Goal: Check status: Check status

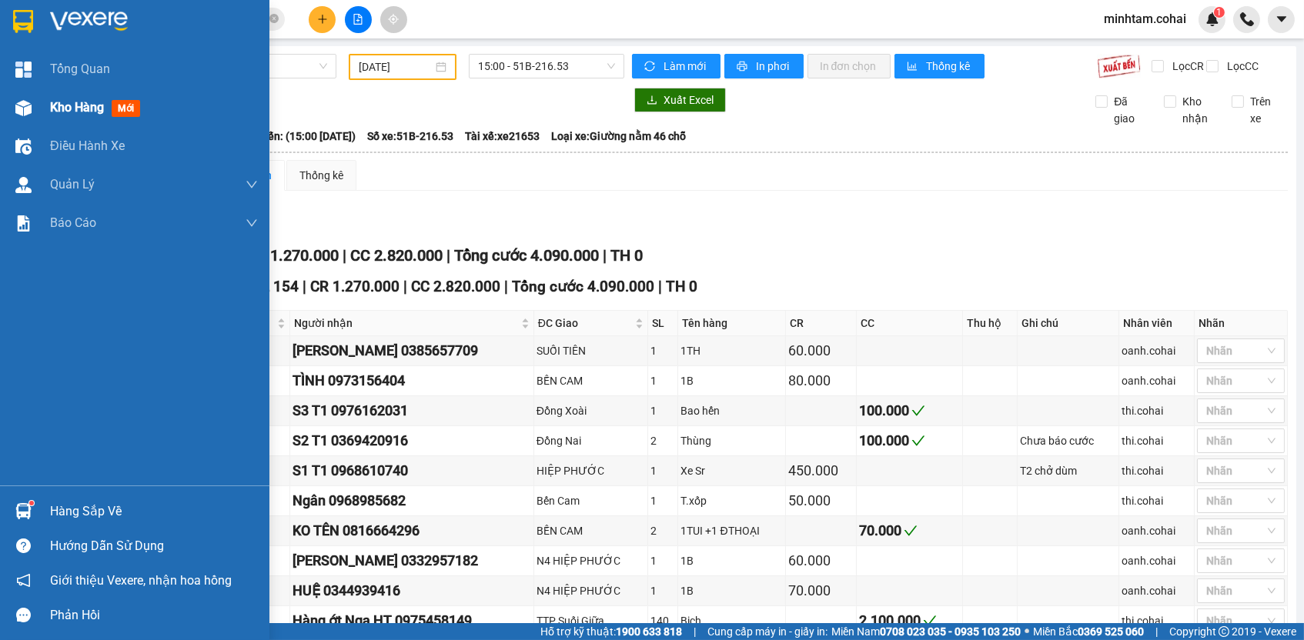
click at [68, 109] on span "Kho hàng" at bounding box center [77, 107] width 54 height 15
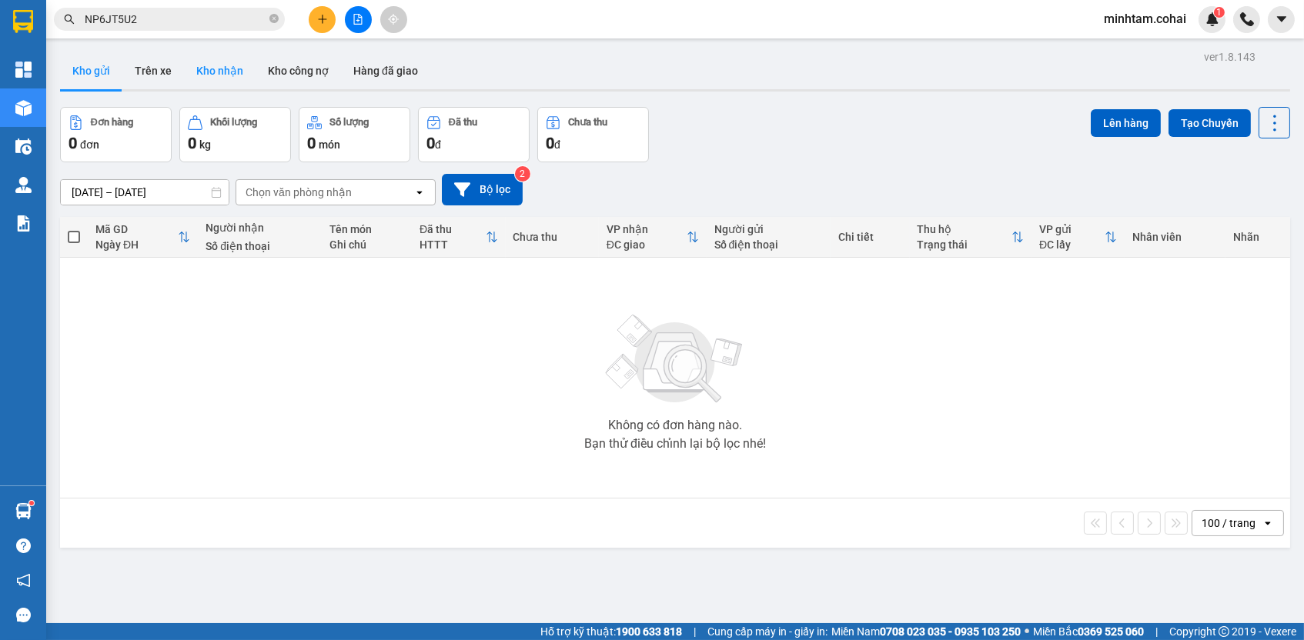
click at [224, 73] on button "Kho nhận" at bounding box center [220, 70] width 72 height 37
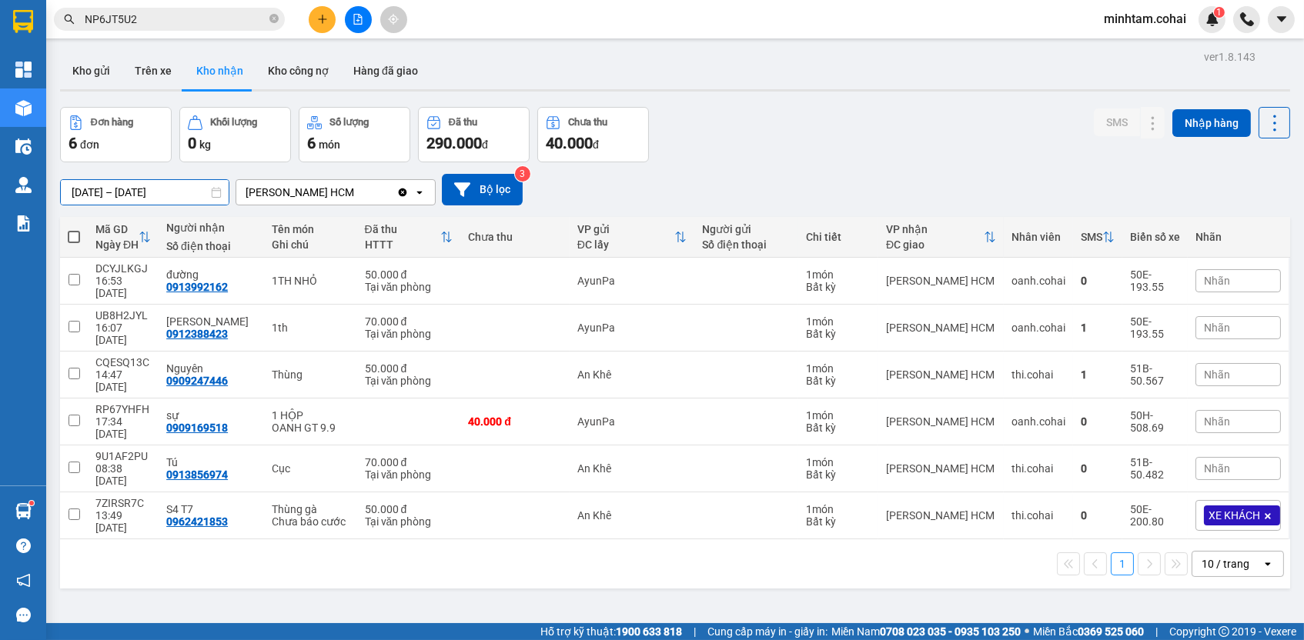
click at [90, 191] on input "[DATE] – [DATE]" at bounding box center [145, 192] width 168 height 25
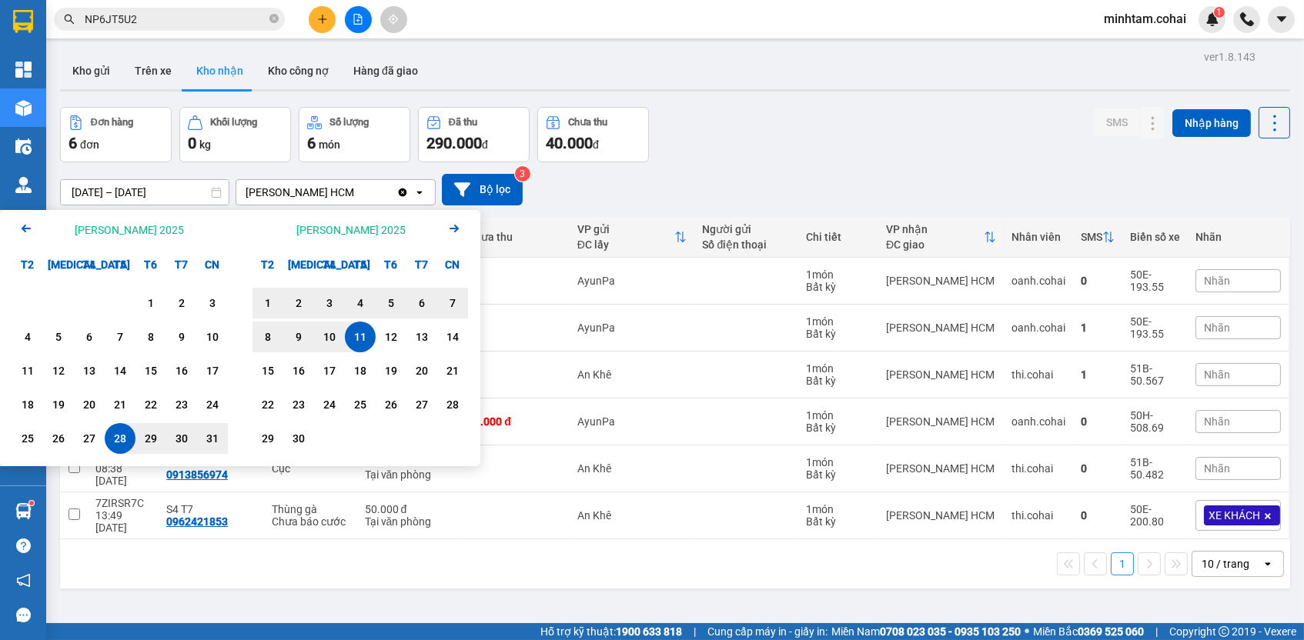
click at [24, 226] on icon "Previous month." at bounding box center [26, 229] width 9 height 8
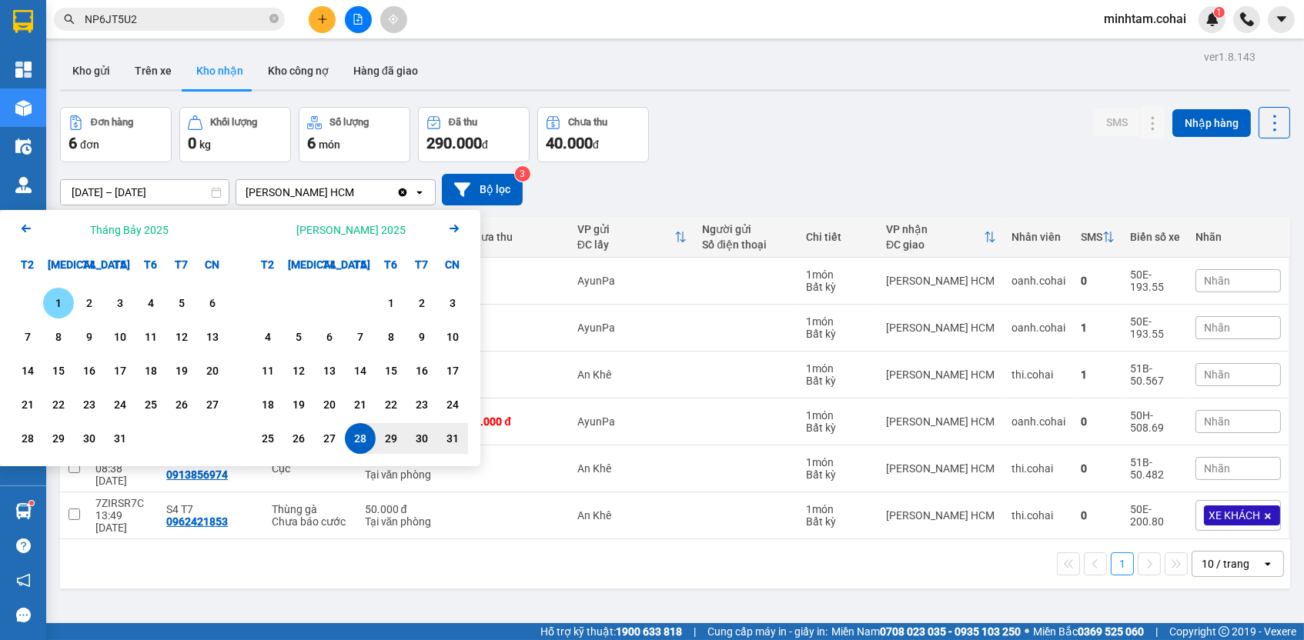
click at [59, 303] on div "1" at bounding box center [59, 303] width 22 height 18
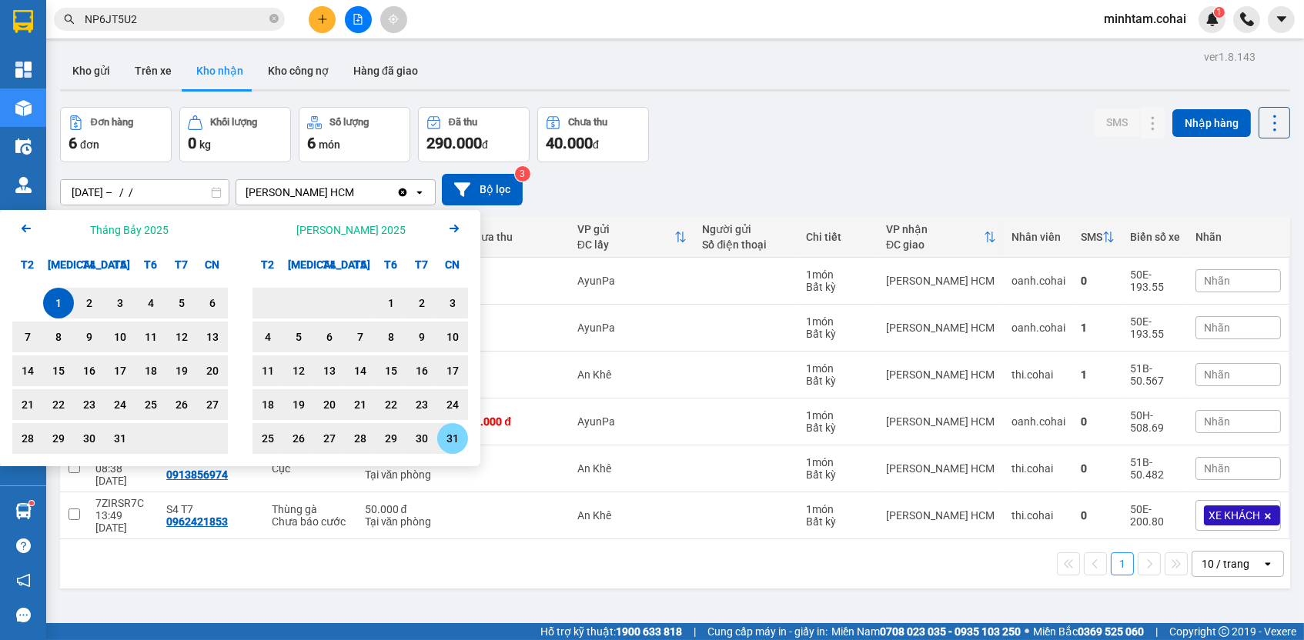
click at [452, 442] on div "31" at bounding box center [453, 439] width 22 height 18
type input "[DATE] – [DATE]"
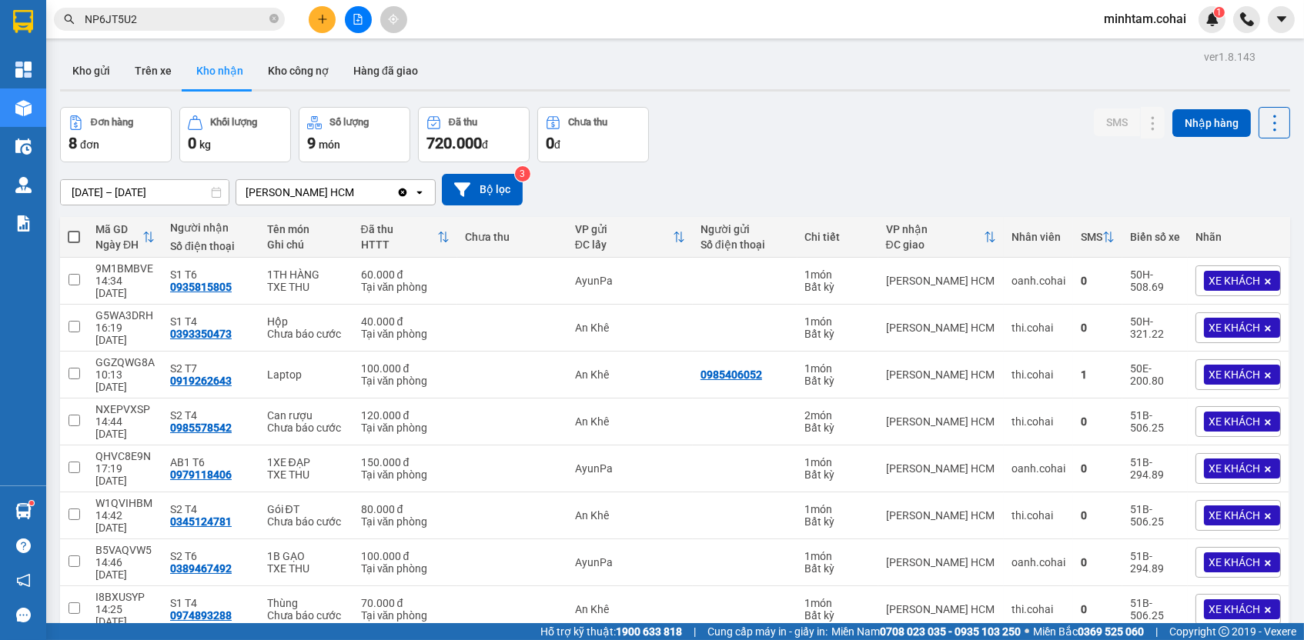
click at [420, 190] on icon "open" at bounding box center [419, 192] width 12 height 12
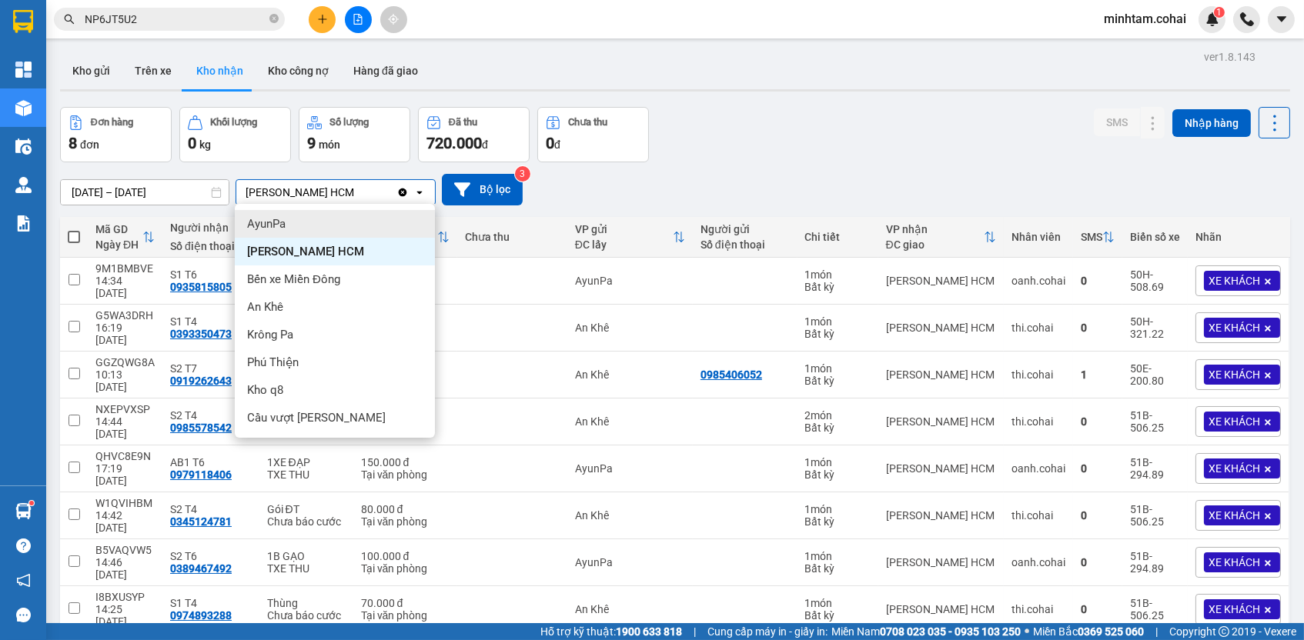
click at [346, 221] on div "AyunPa" at bounding box center [335, 224] width 200 height 28
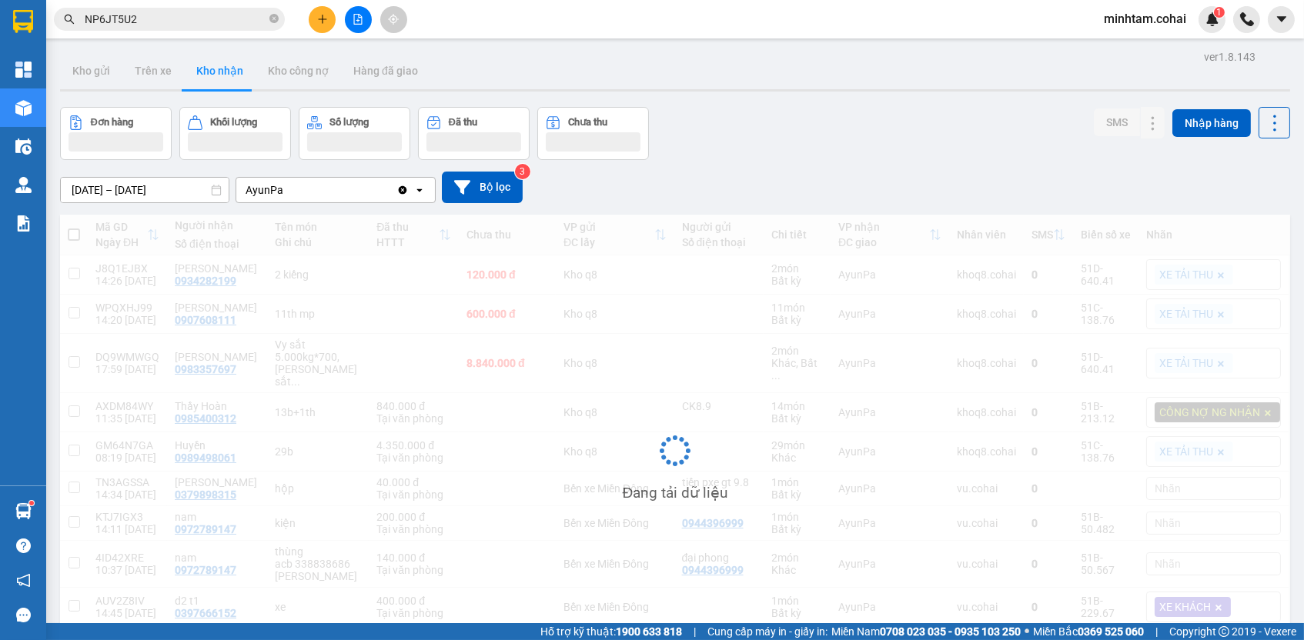
scroll to position [95, 0]
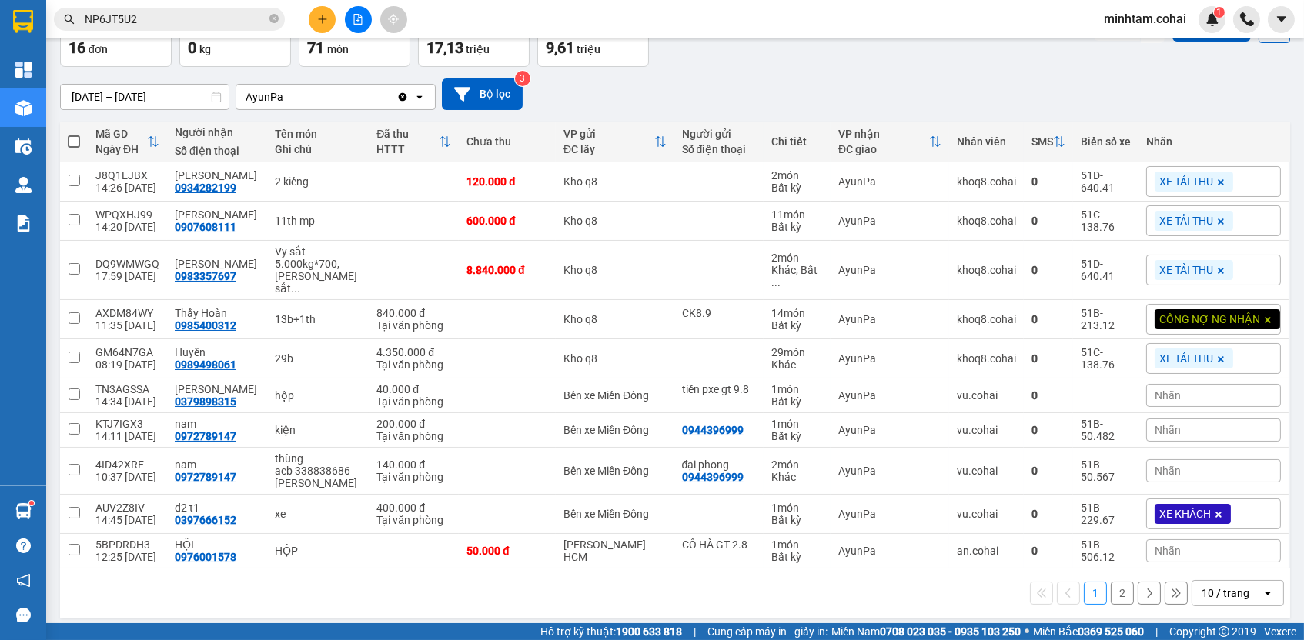
click at [1219, 587] on div "10 / trang" at bounding box center [1226, 593] width 48 height 15
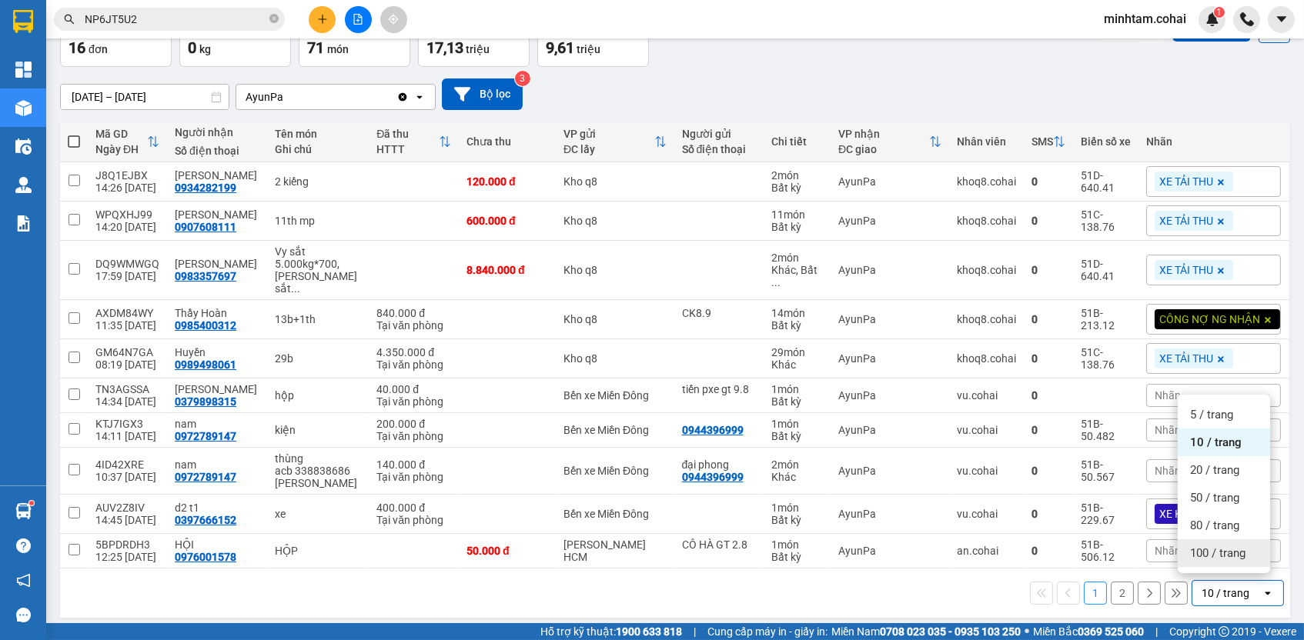
click at [1194, 556] on span "100 / trang" at bounding box center [1217, 553] width 55 height 15
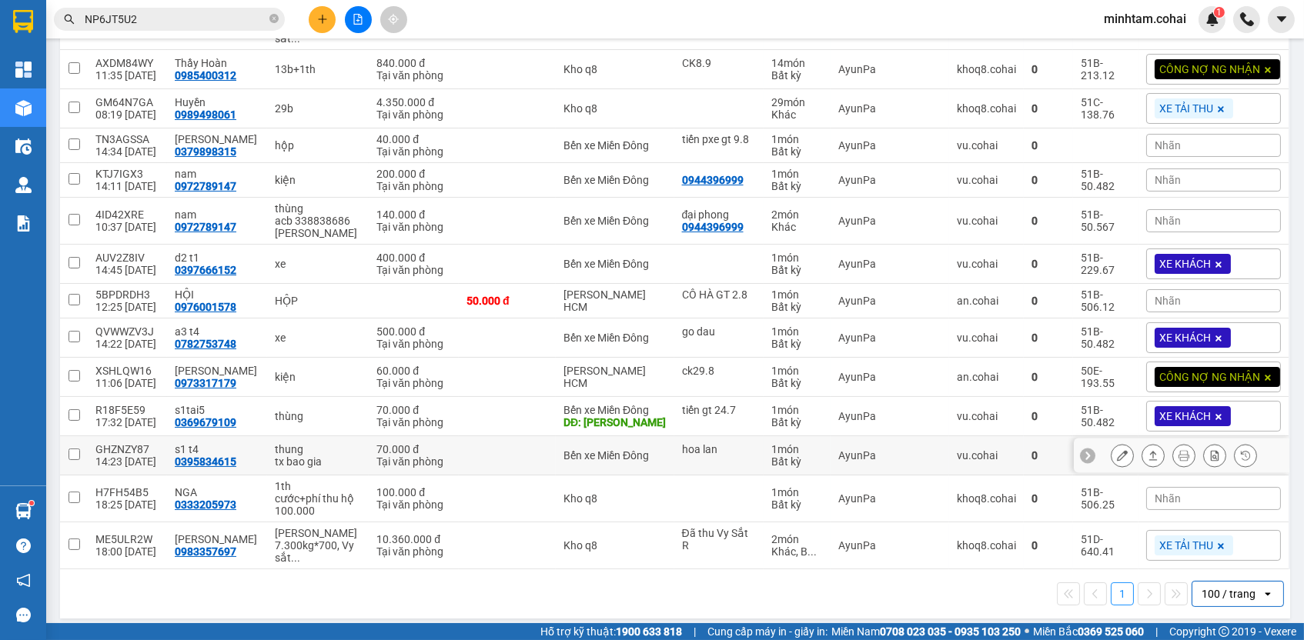
scroll to position [0, 0]
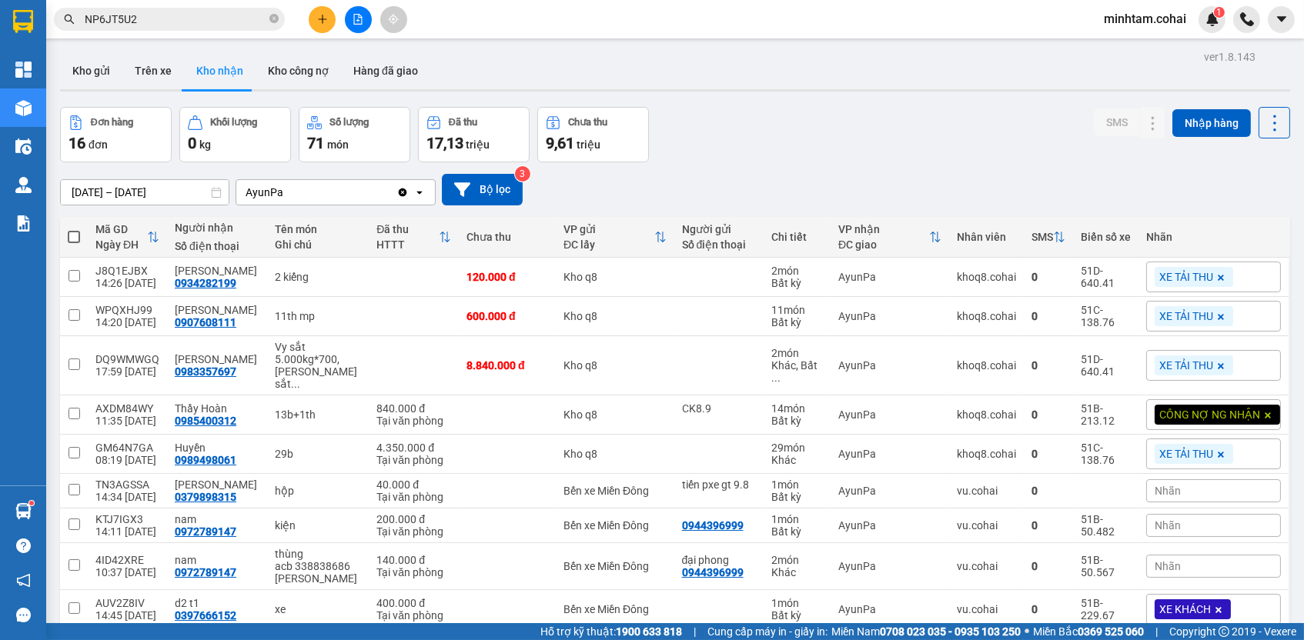
click at [414, 193] on icon "open" at bounding box center [419, 192] width 12 height 12
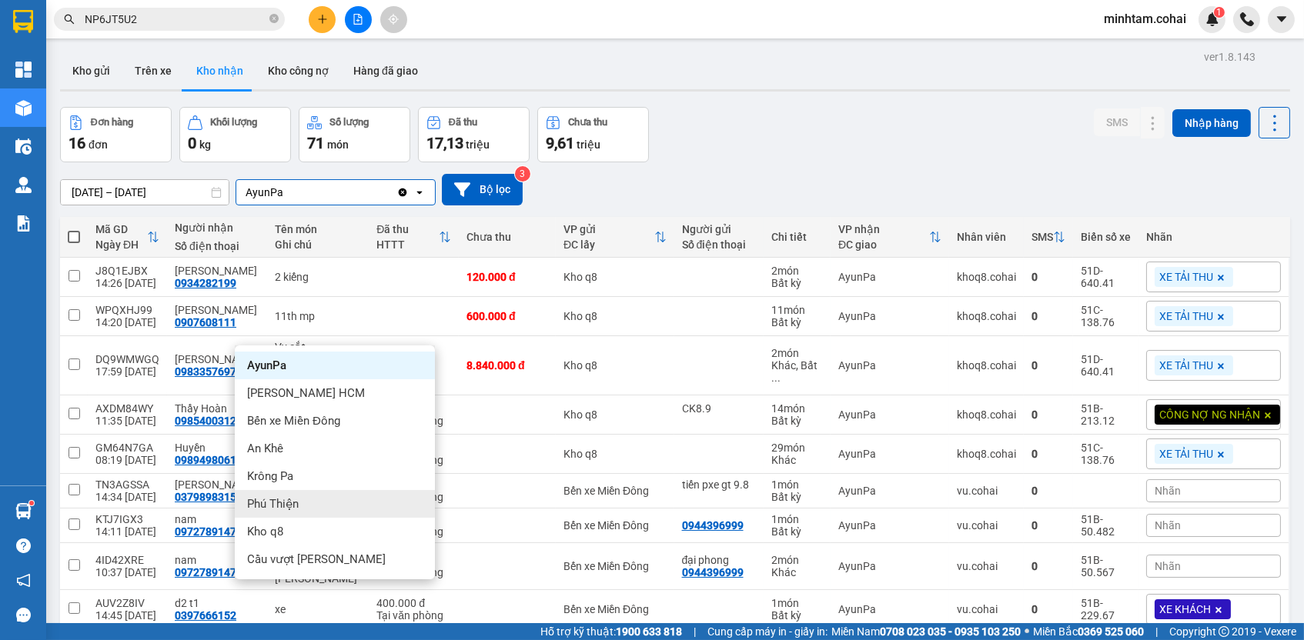
scroll to position [346, 0]
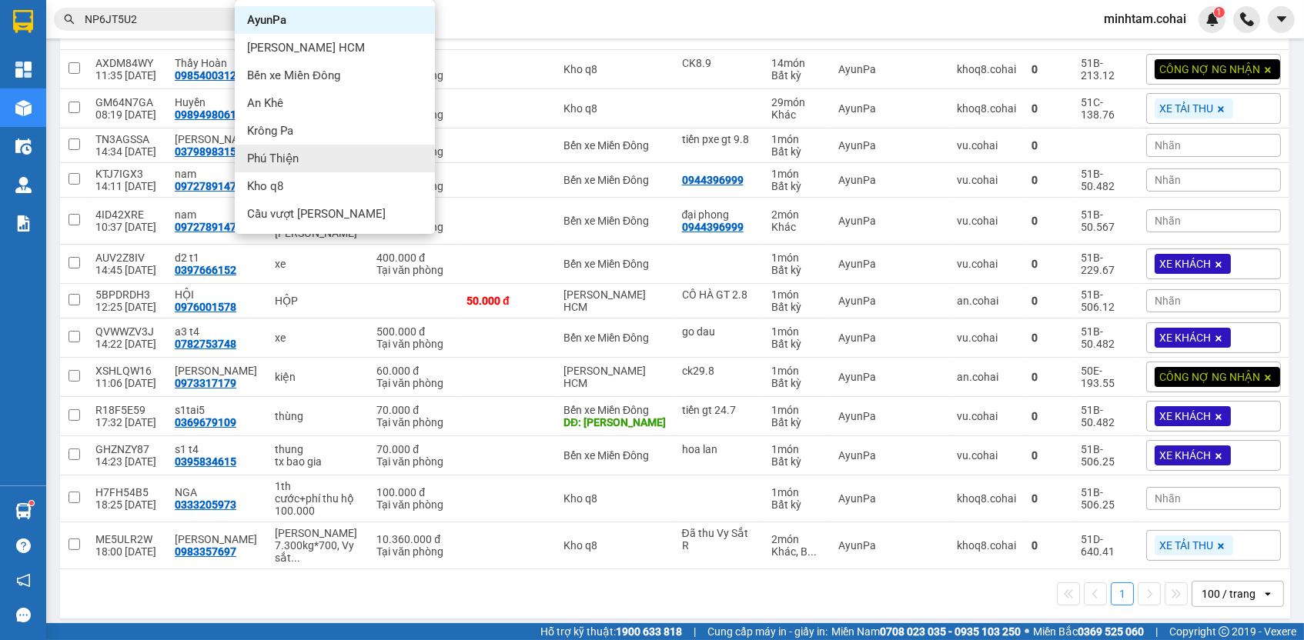
click at [520, 581] on div "1 100 / trang open" at bounding box center [675, 594] width 1218 height 26
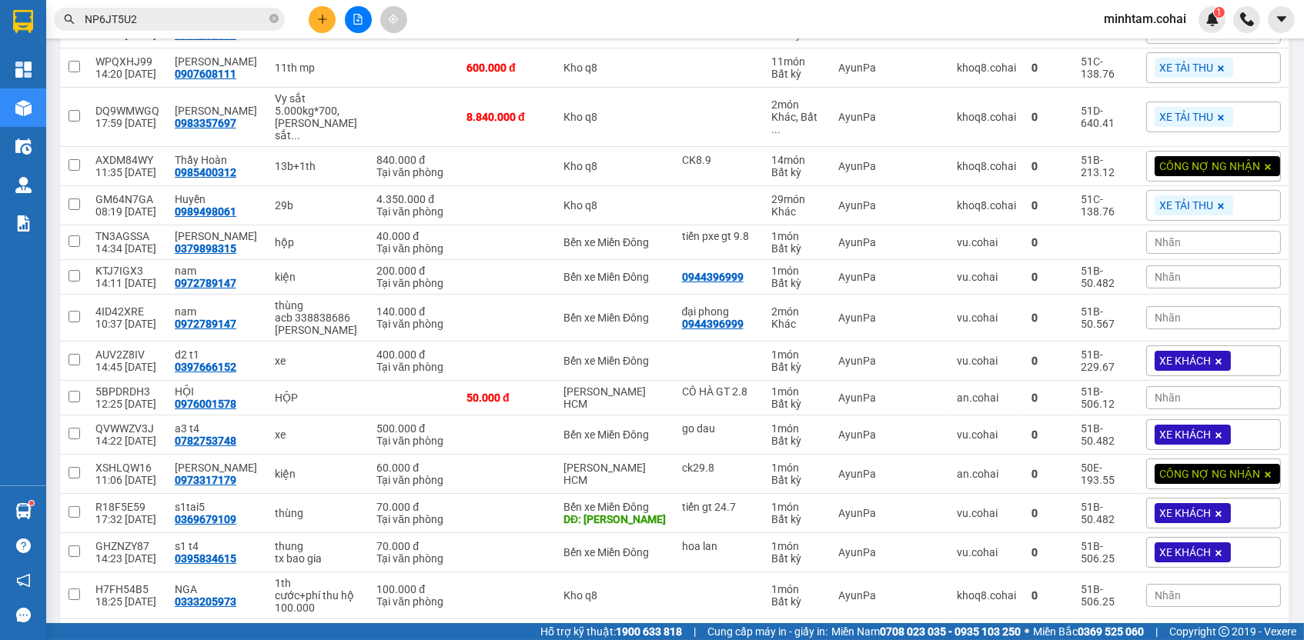
scroll to position [0, 0]
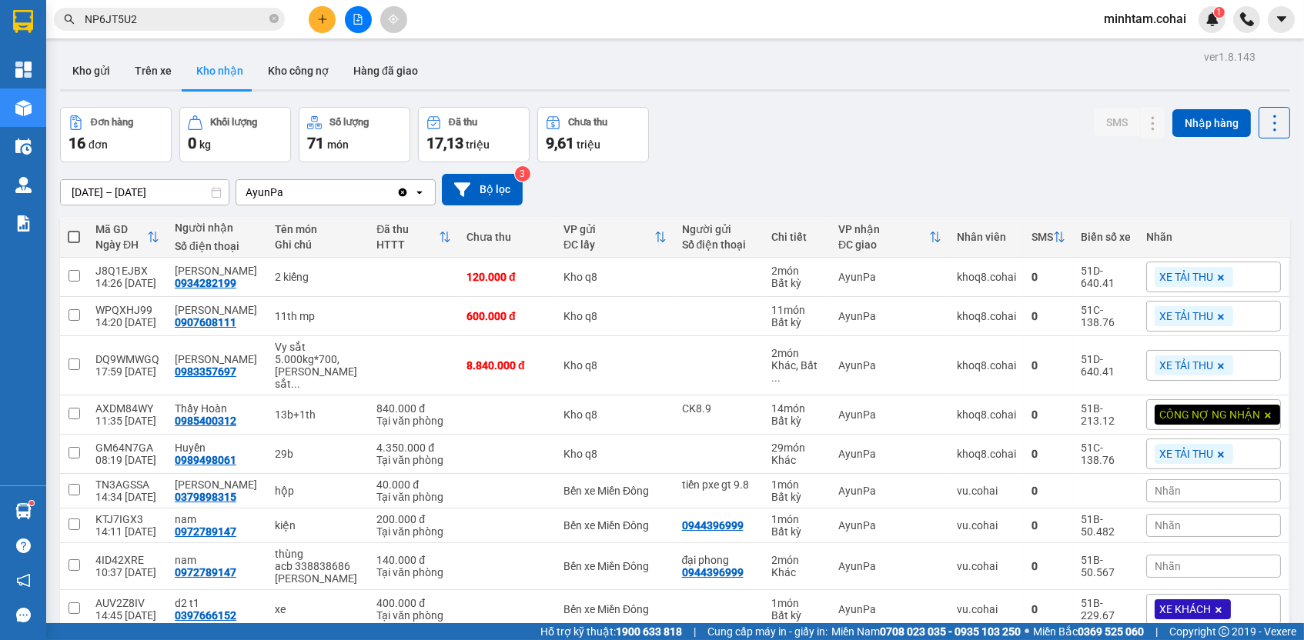
click at [316, 202] on div "AyunPa" at bounding box center [316, 192] width 160 height 25
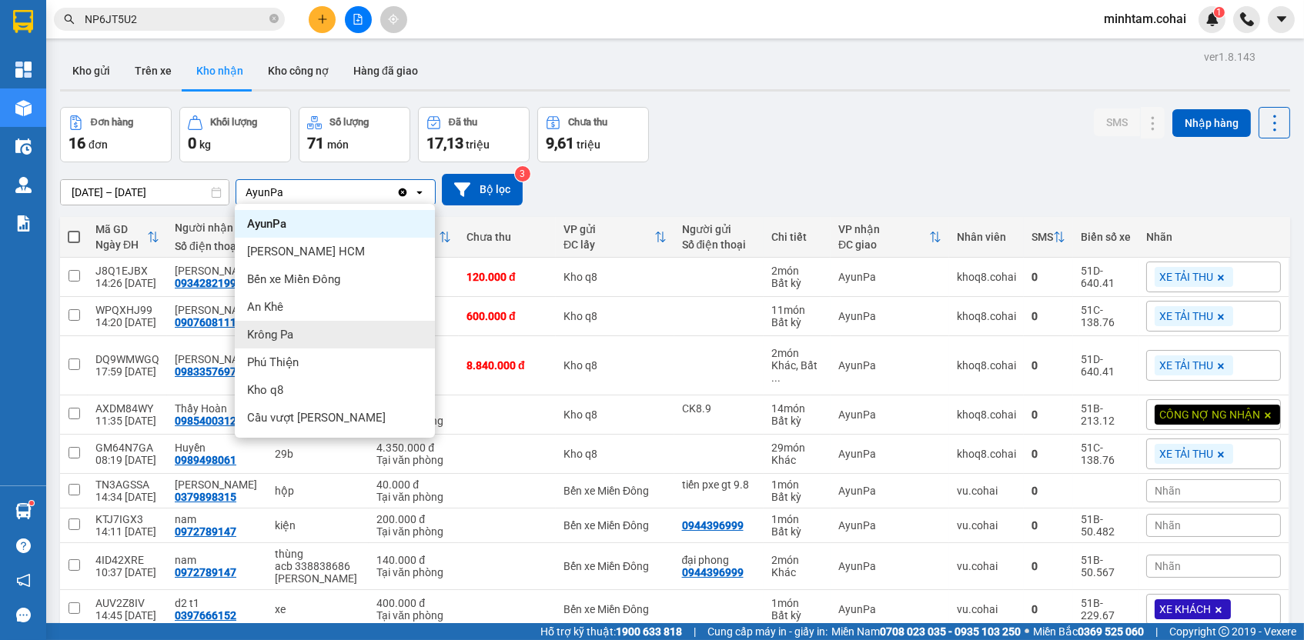
click at [293, 331] on span "Krông Pa" at bounding box center [270, 334] width 46 height 15
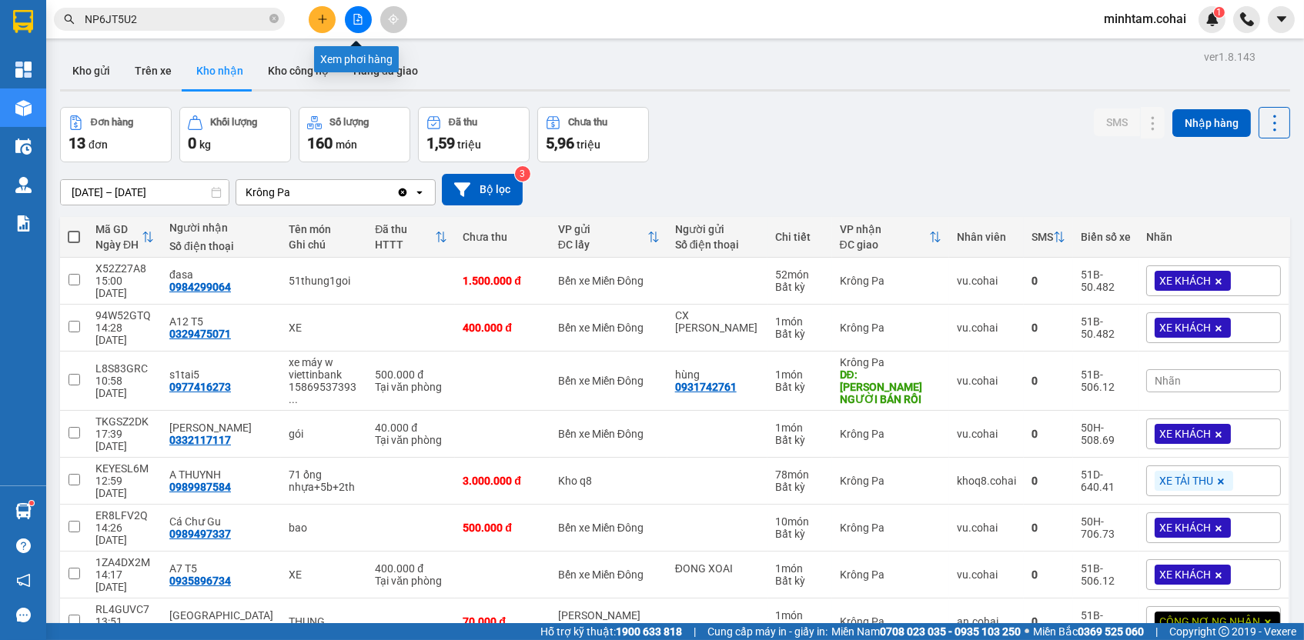
click at [363, 28] on button at bounding box center [358, 19] width 27 height 27
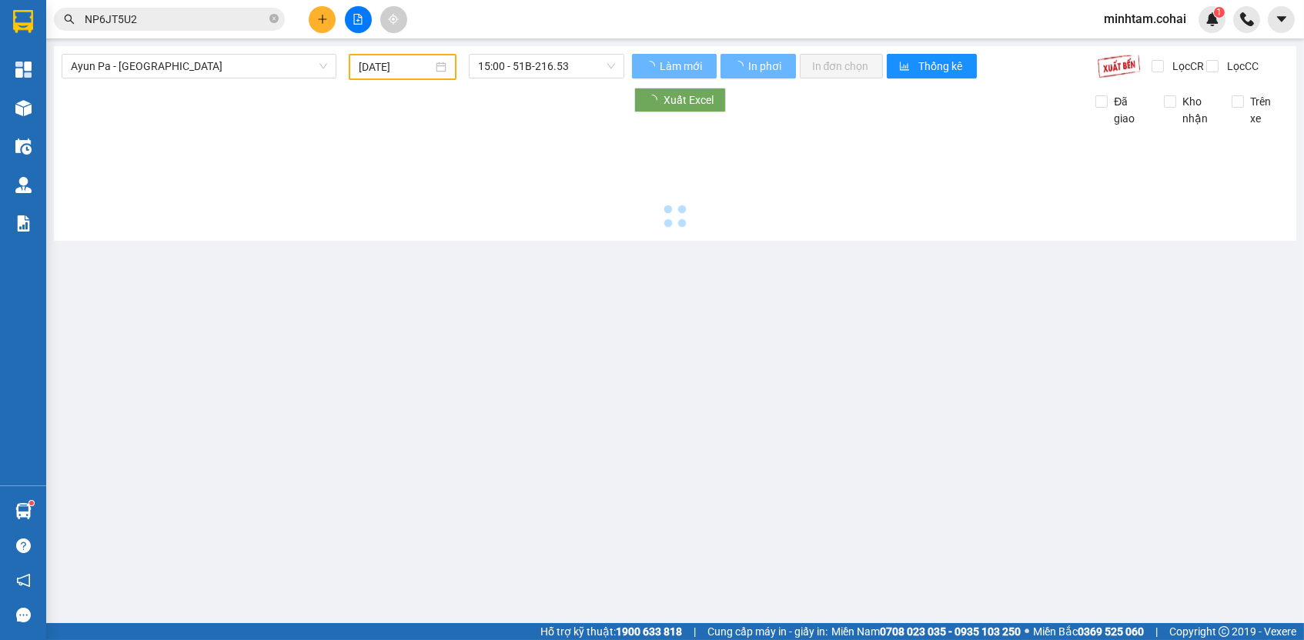
type input "[DATE]"
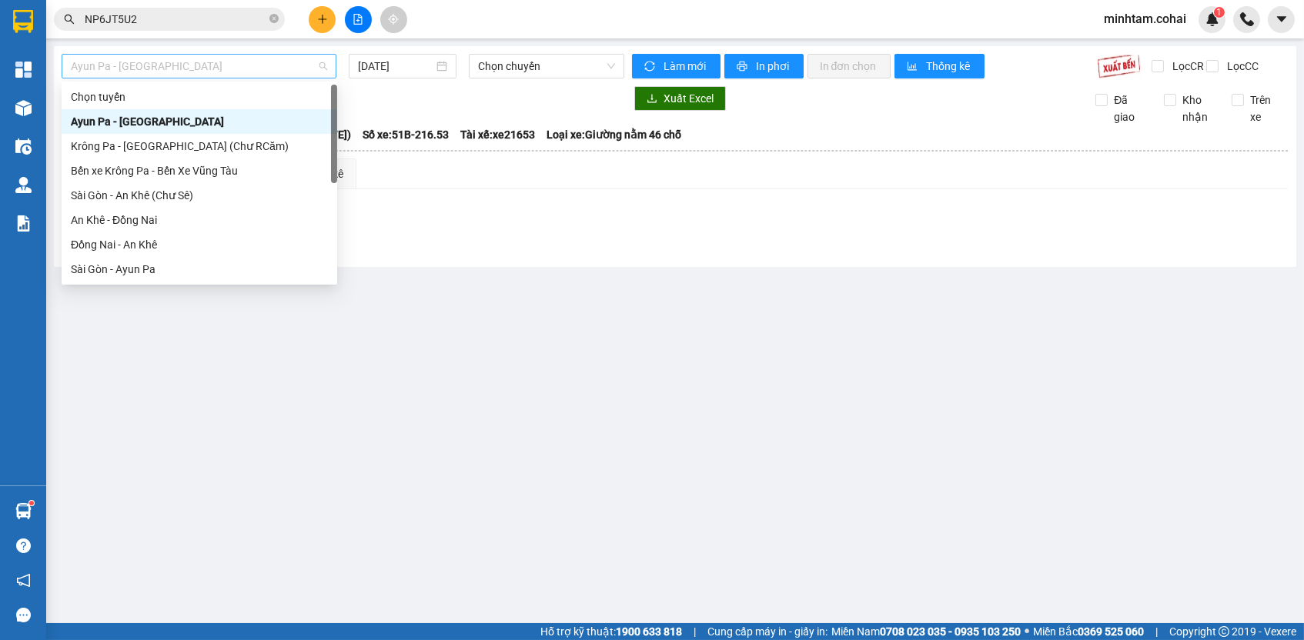
click at [264, 75] on span "Ayun Pa - [GEOGRAPHIC_DATA]" at bounding box center [199, 66] width 256 height 23
click at [232, 186] on div "Sài Gòn - An Khê (Chư Sê)" at bounding box center [200, 195] width 276 height 25
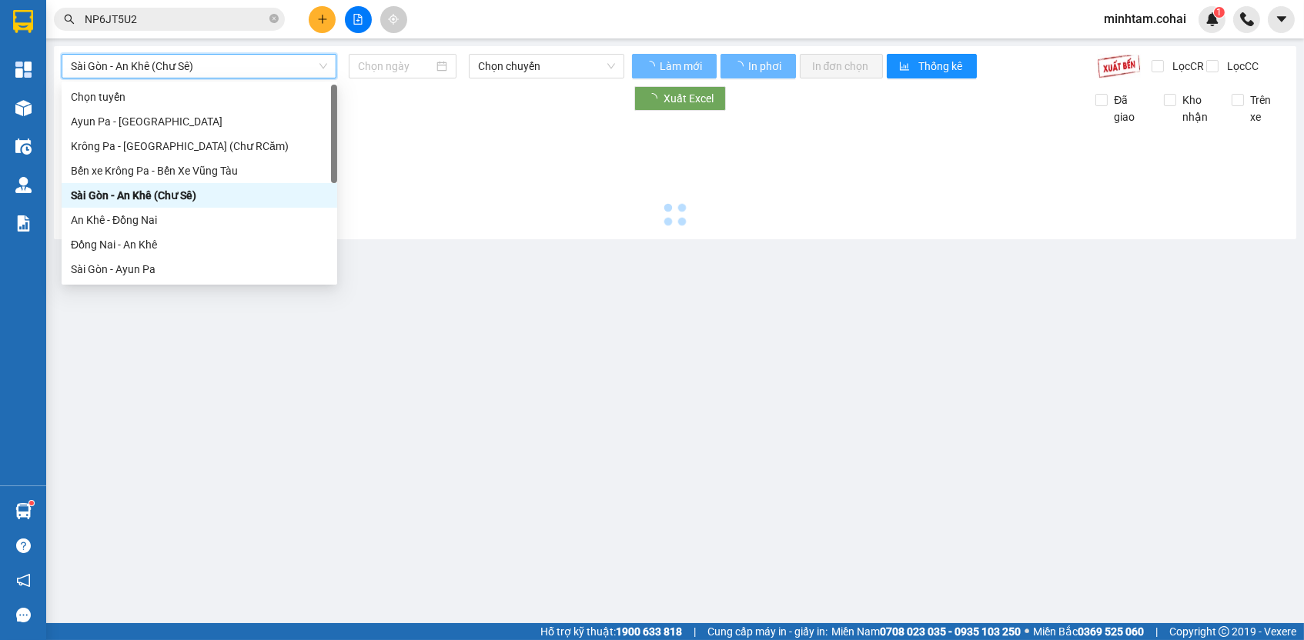
type input "[DATE]"
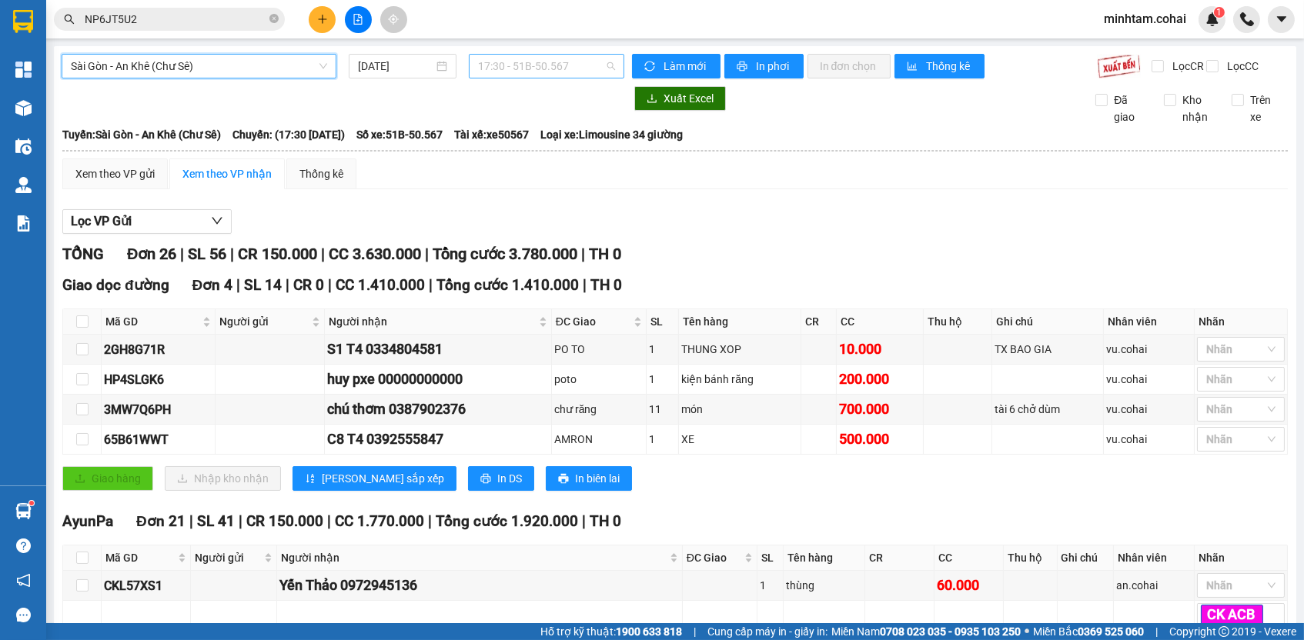
click at [491, 73] on span "17:30 - 51B-50.567" at bounding box center [546, 66] width 137 height 23
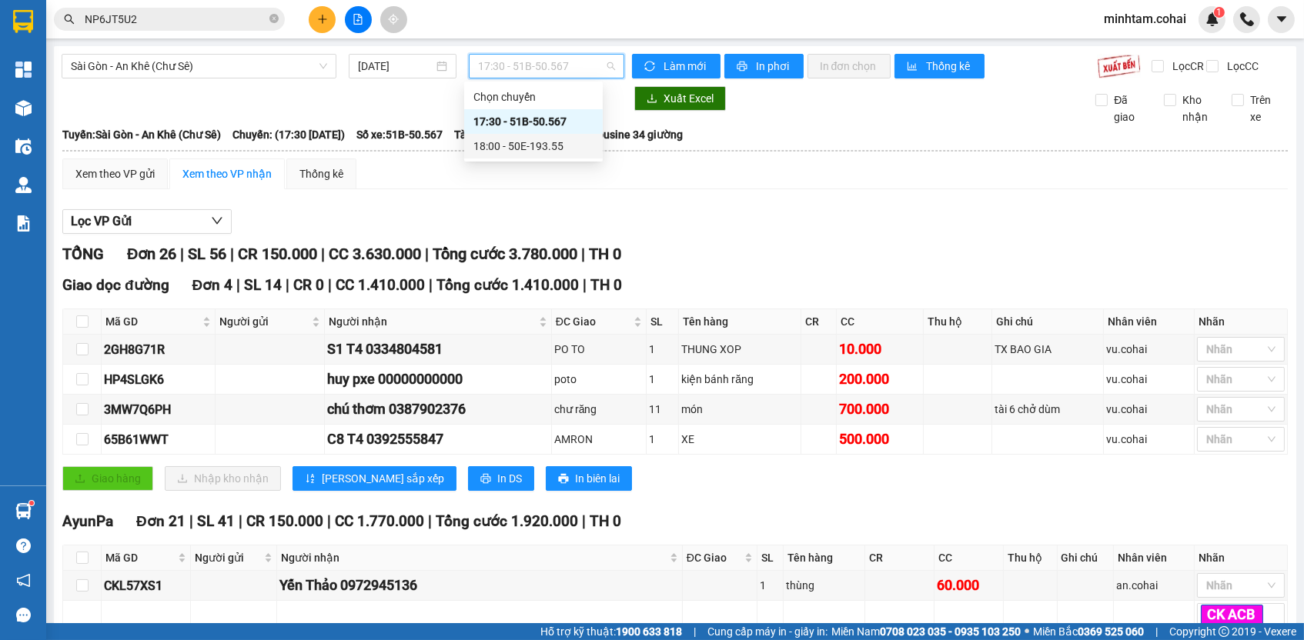
click at [514, 152] on div "18:00 - 50E-193.55" at bounding box center [533, 146] width 120 height 17
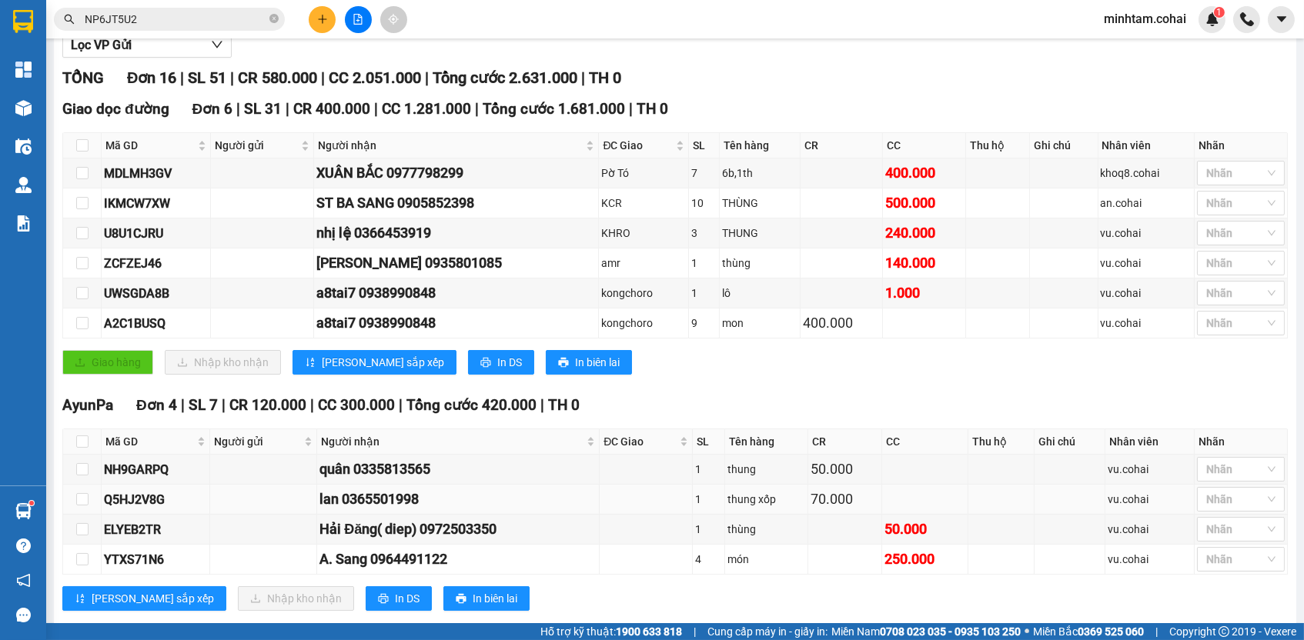
scroll to position [188, 0]
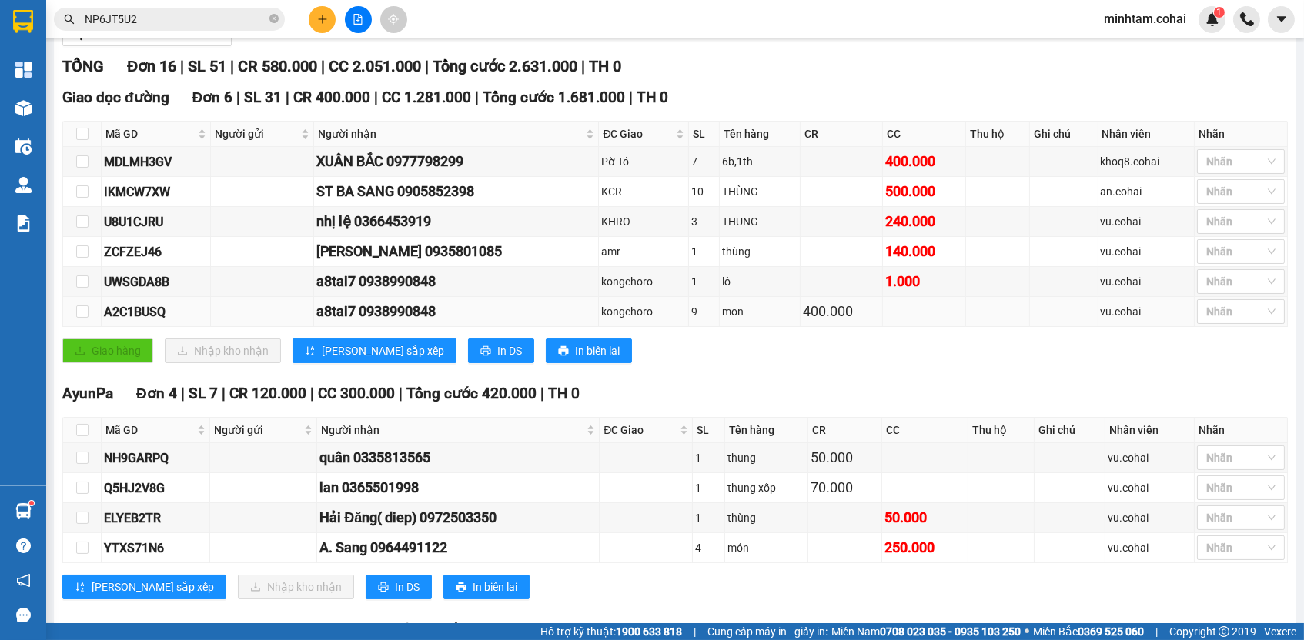
click at [160, 321] on div "A2C1BUSQ" at bounding box center [156, 312] width 104 height 19
copy div "A2C1BUSQ"
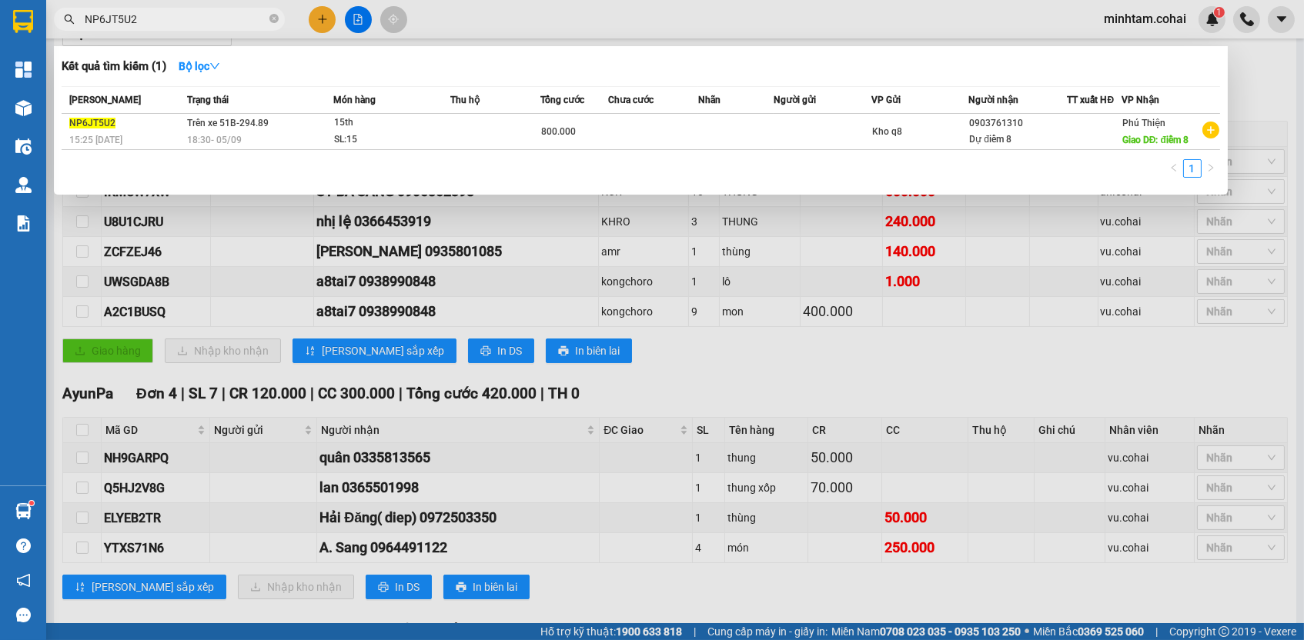
click at [208, 19] on input "NP6JT5U2" at bounding box center [176, 19] width 182 height 17
paste input "A2C1BUSQ"
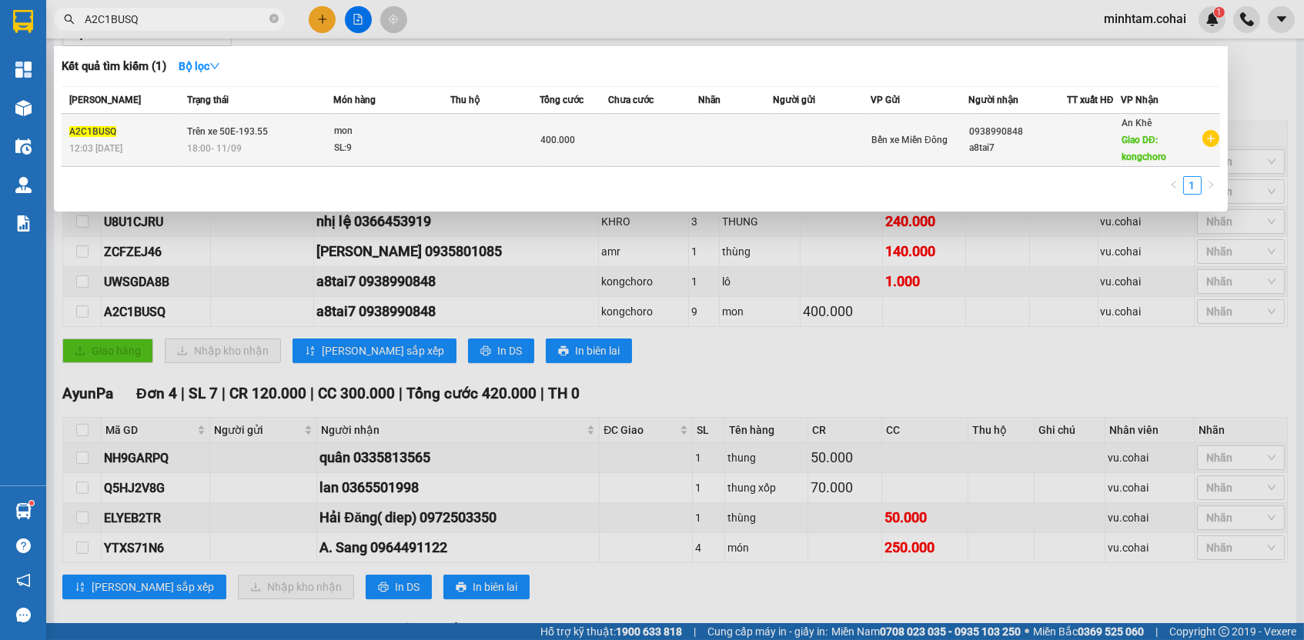
type input "A2C1BUSQ"
click at [650, 148] on td at bounding box center [653, 140] width 90 height 53
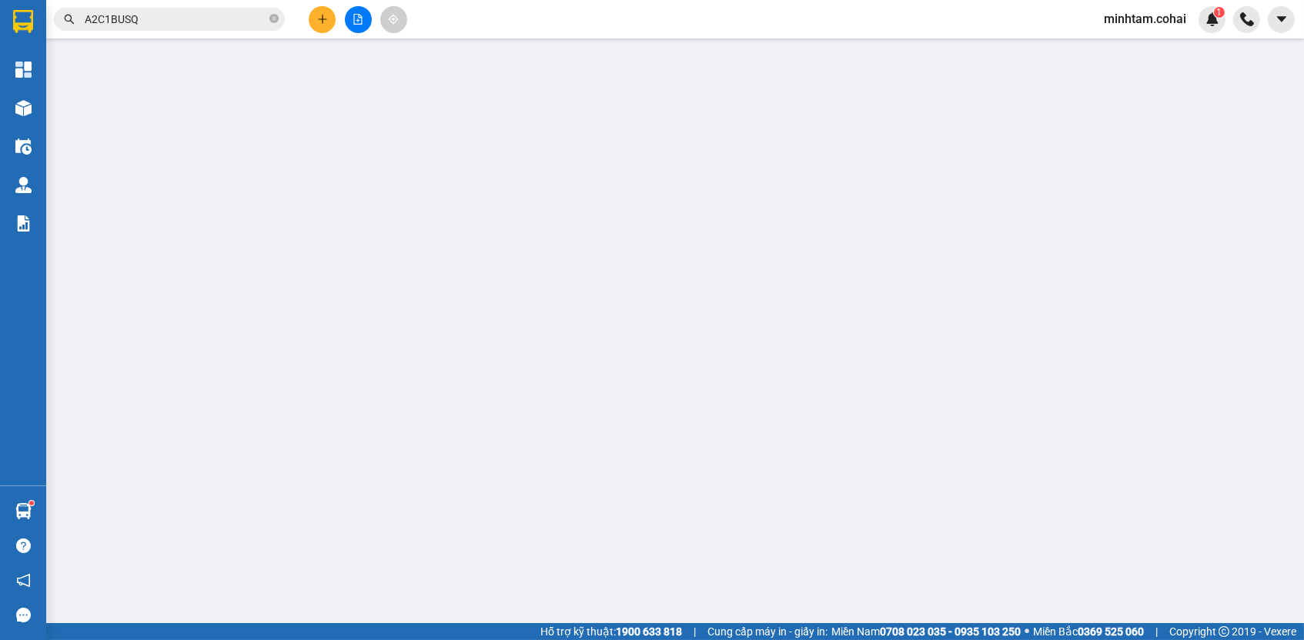
type input "0938990848"
type input "a8tai7"
type input "kongchoro"
type input "400.000"
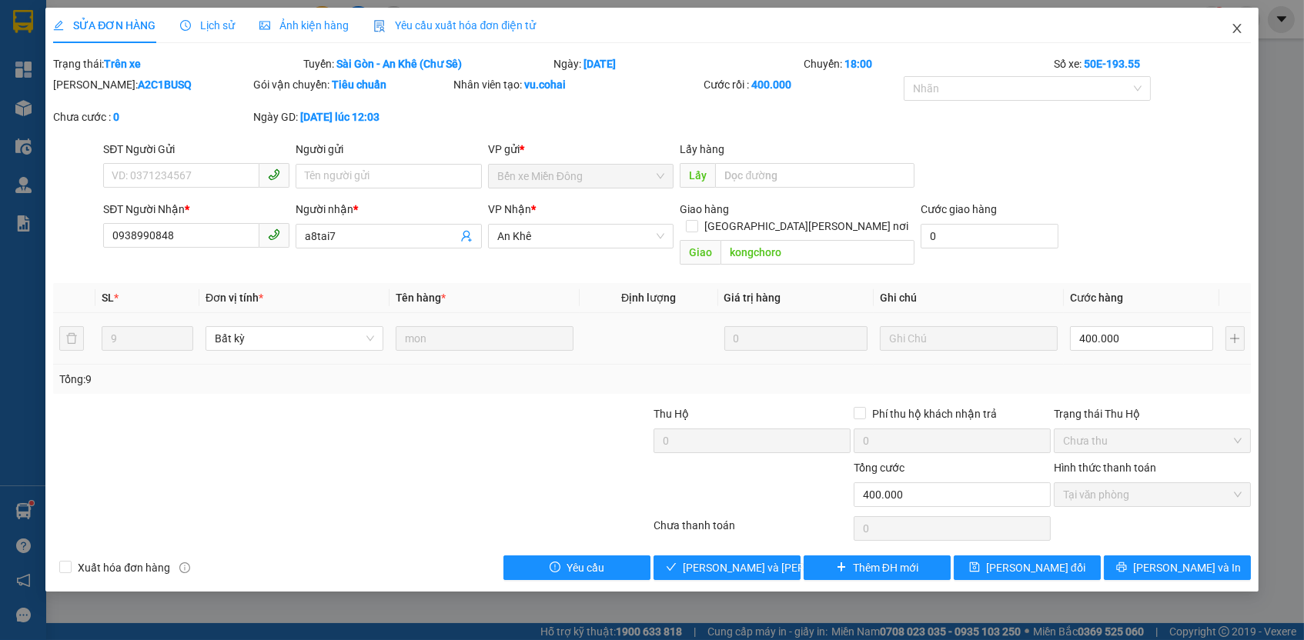
click at [1233, 34] on icon "close" at bounding box center [1237, 28] width 12 height 12
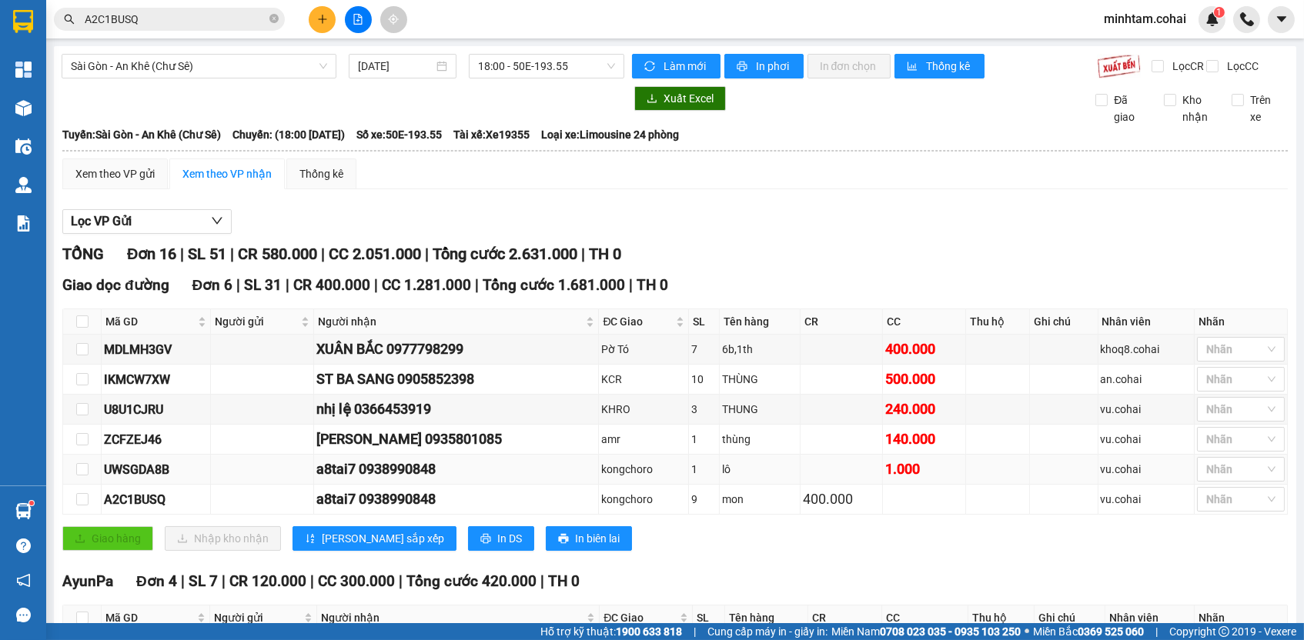
click at [159, 480] on div "UWSGDA8B" at bounding box center [156, 469] width 104 height 19
copy div "UWSGDA8B"
click at [236, 23] on input "A2C1BUSQ" at bounding box center [176, 19] width 182 height 17
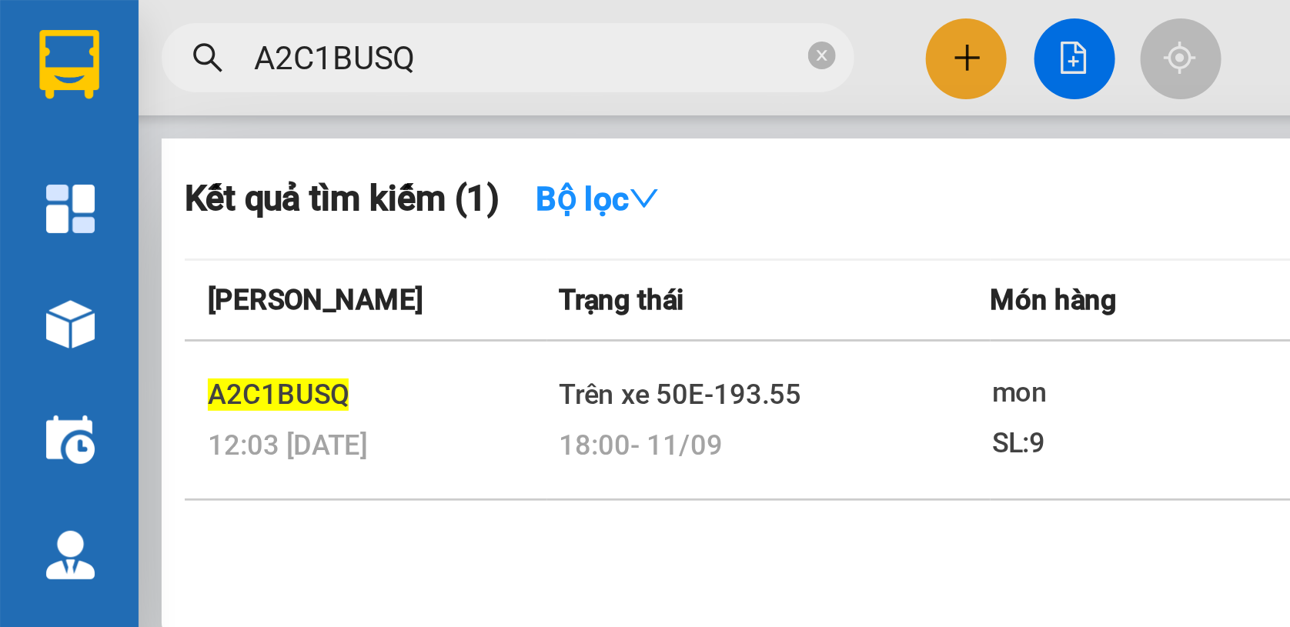
click at [79, 8] on span "A2C1BUSQ" at bounding box center [169, 19] width 231 height 23
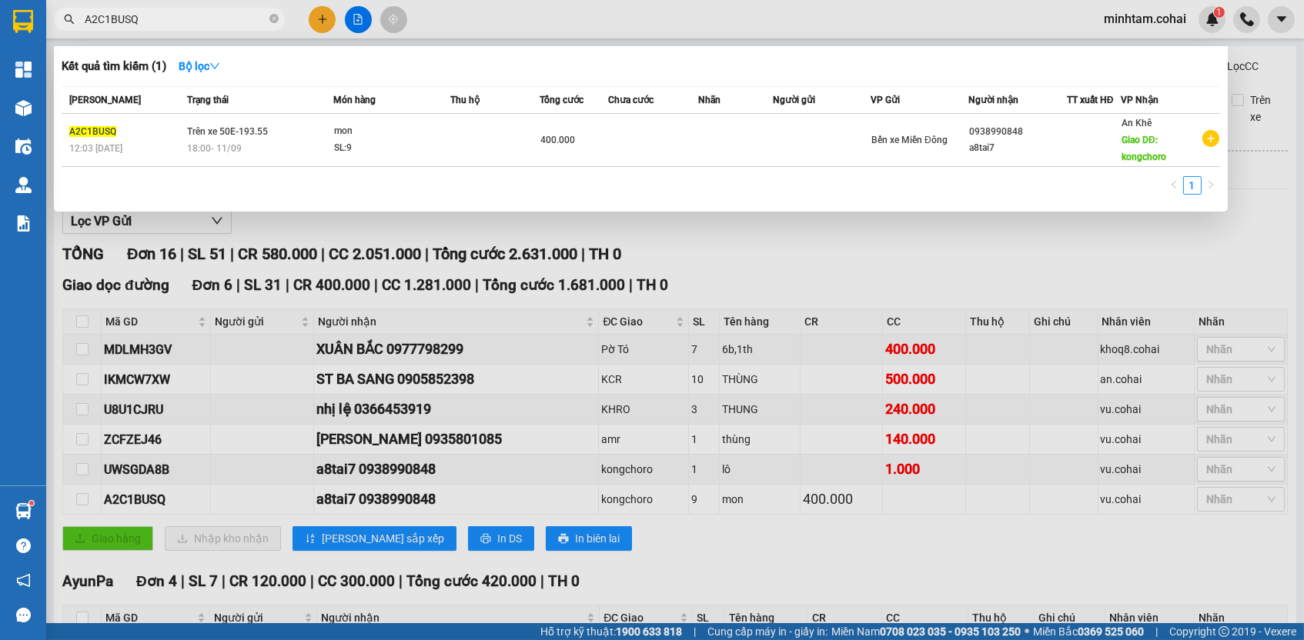
click at [222, 19] on input "A2C1BUSQ" at bounding box center [176, 19] width 182 height 17
paste input "UWSGDA8B"
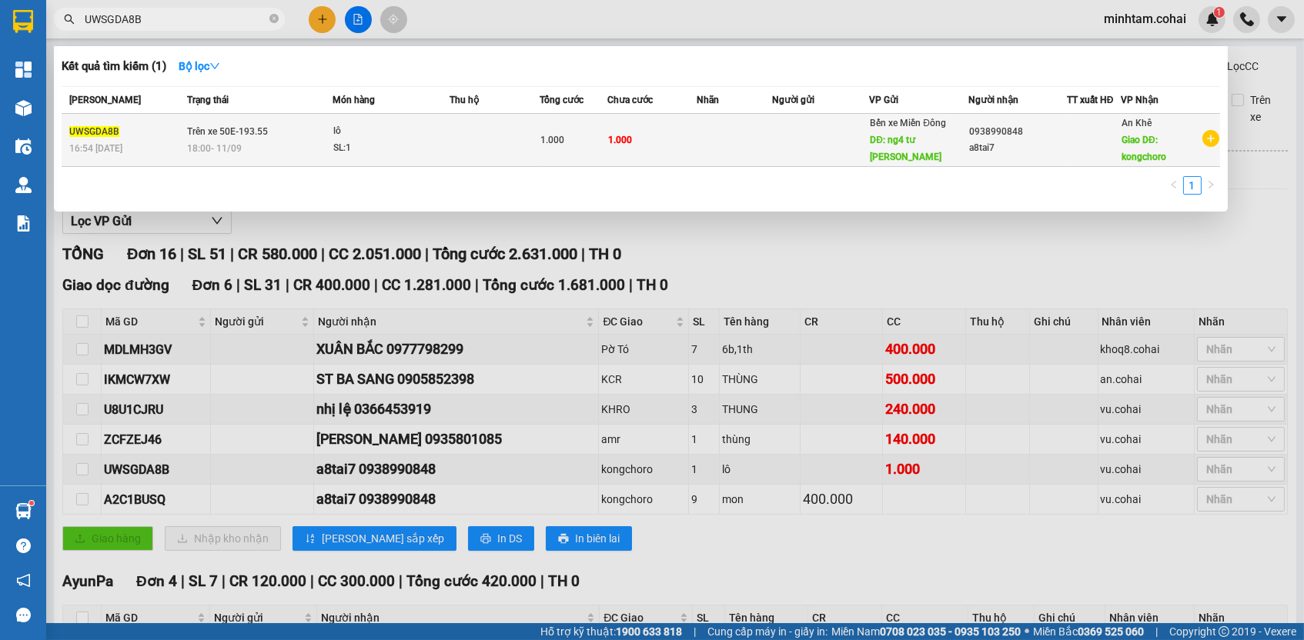
click at [536, 140] on td at bounding box center [494, 140] width 89 height 53
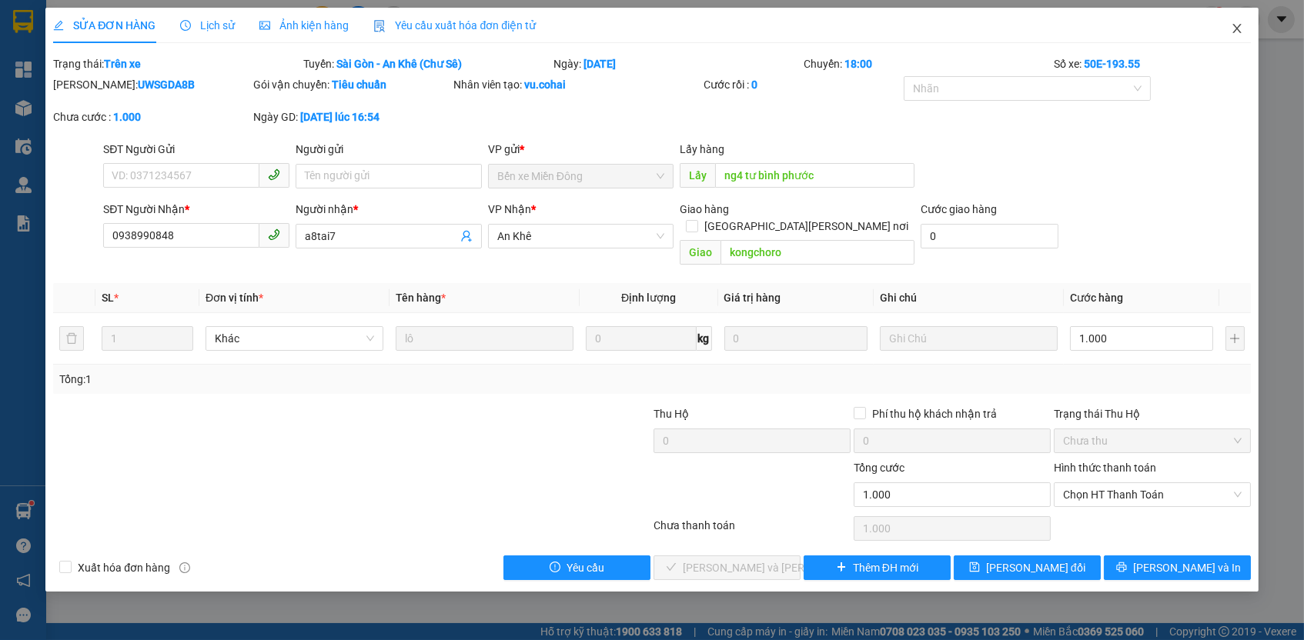
click at [1238, 28] on icon "close" at bounding box center [1236, 28] width 8 height 9
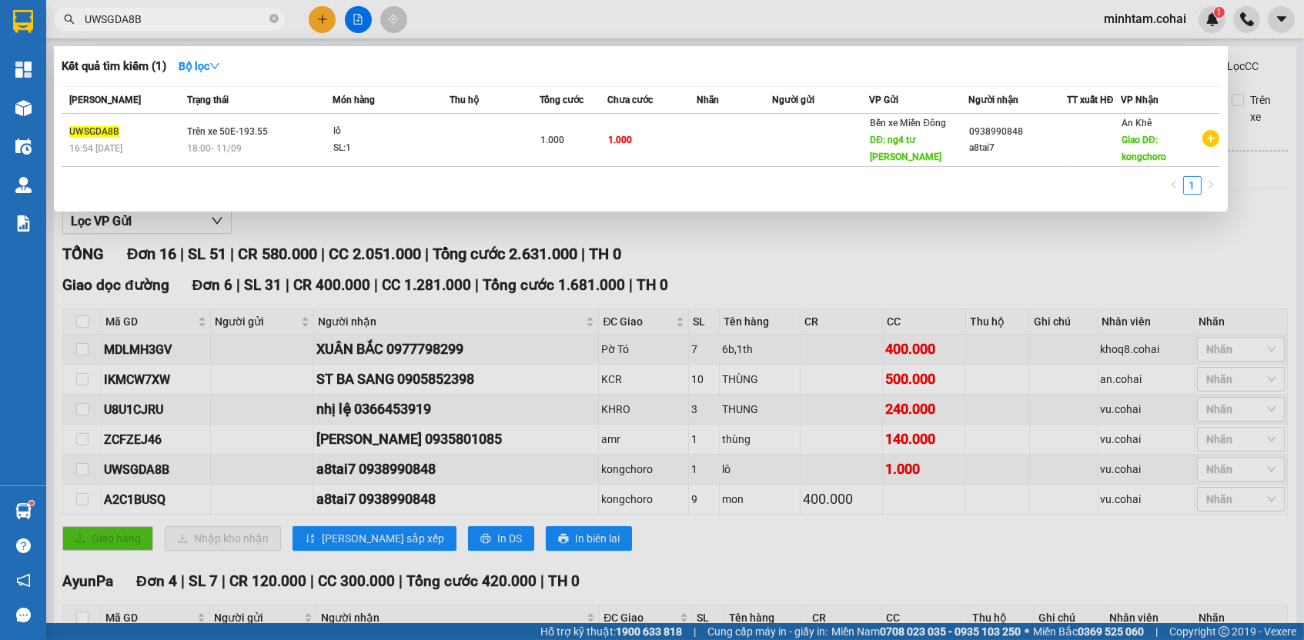
paste input "A2C1BUSQ"
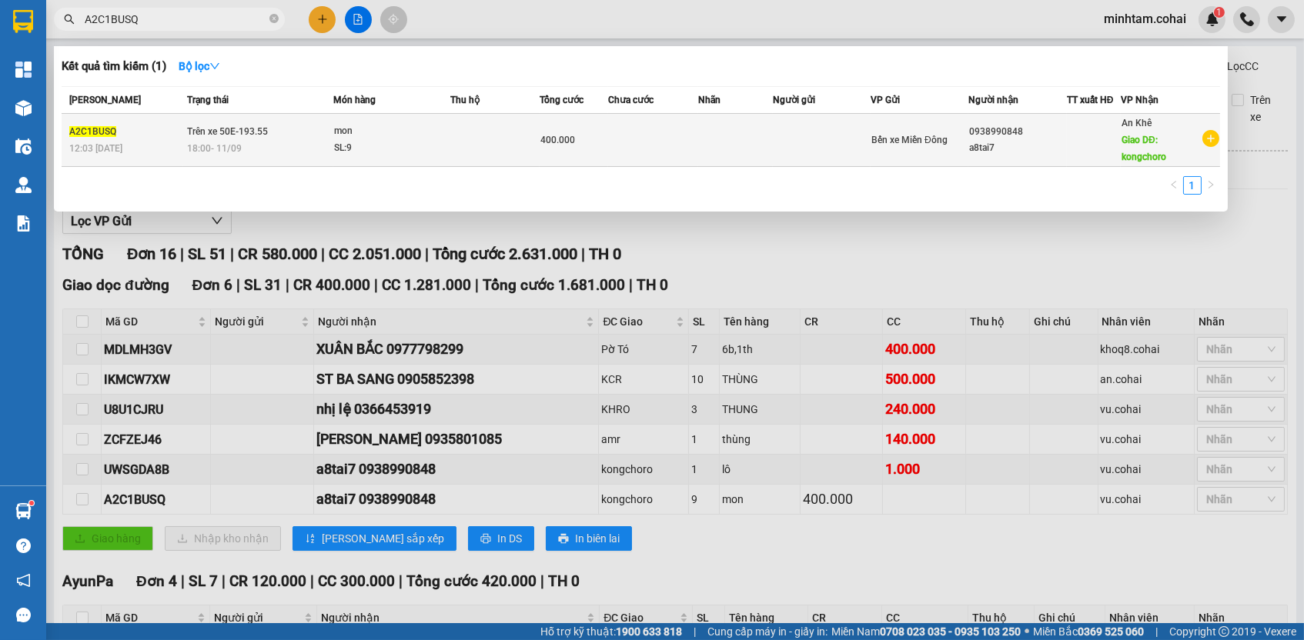
type input "A2C1BUSQ"
click at [593, 145] on div "400.000" at bounding box center [573, 140] width 67 height 17
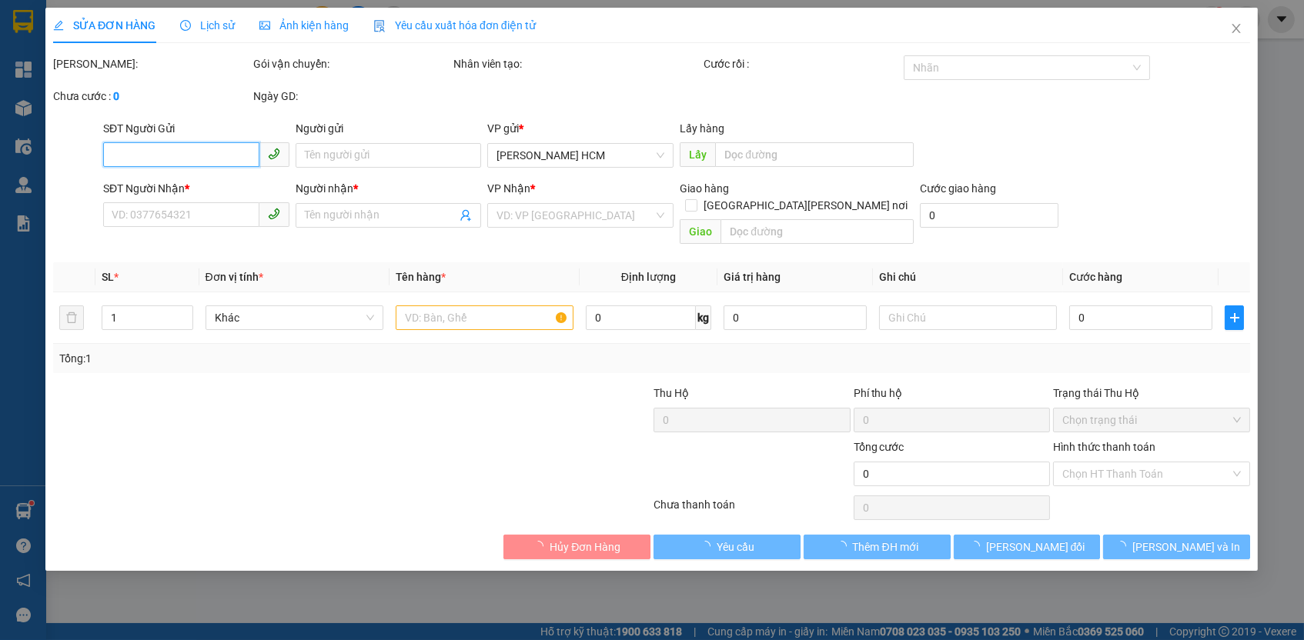
type input "0938990848"
type input "a8tai7"
type input "kongchoro"
type input "400.000"
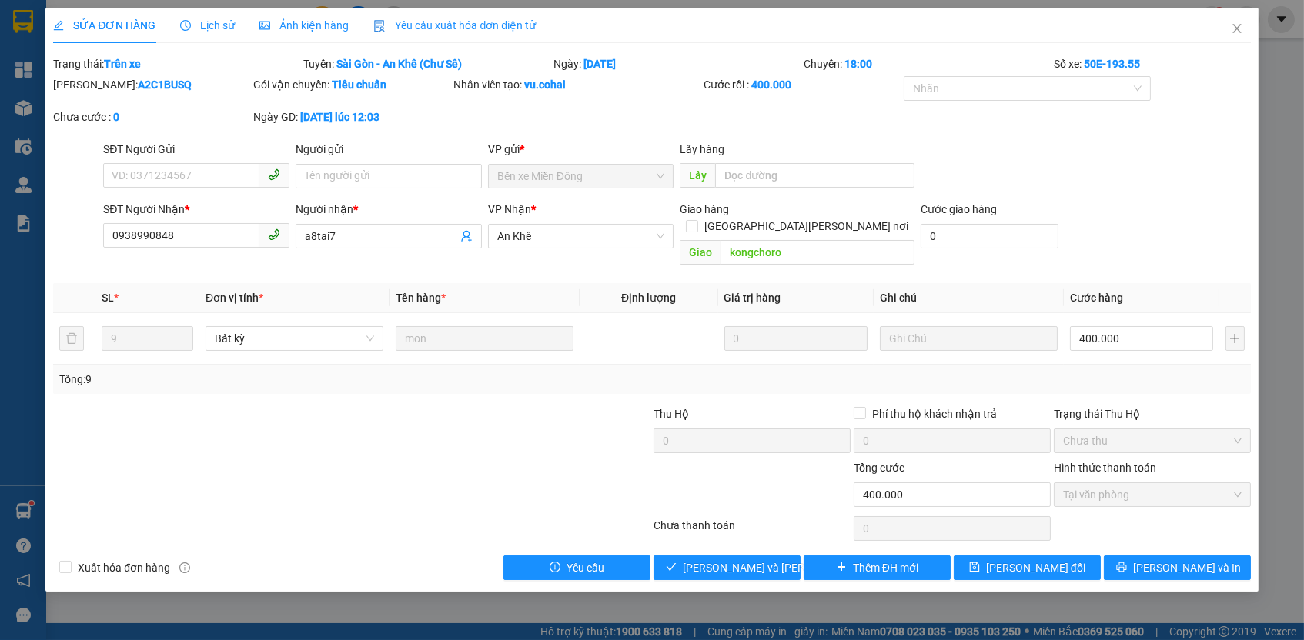
click at [212, 28] on span "Lịch sử" at bounding box center [207, 25] width 55 height 12
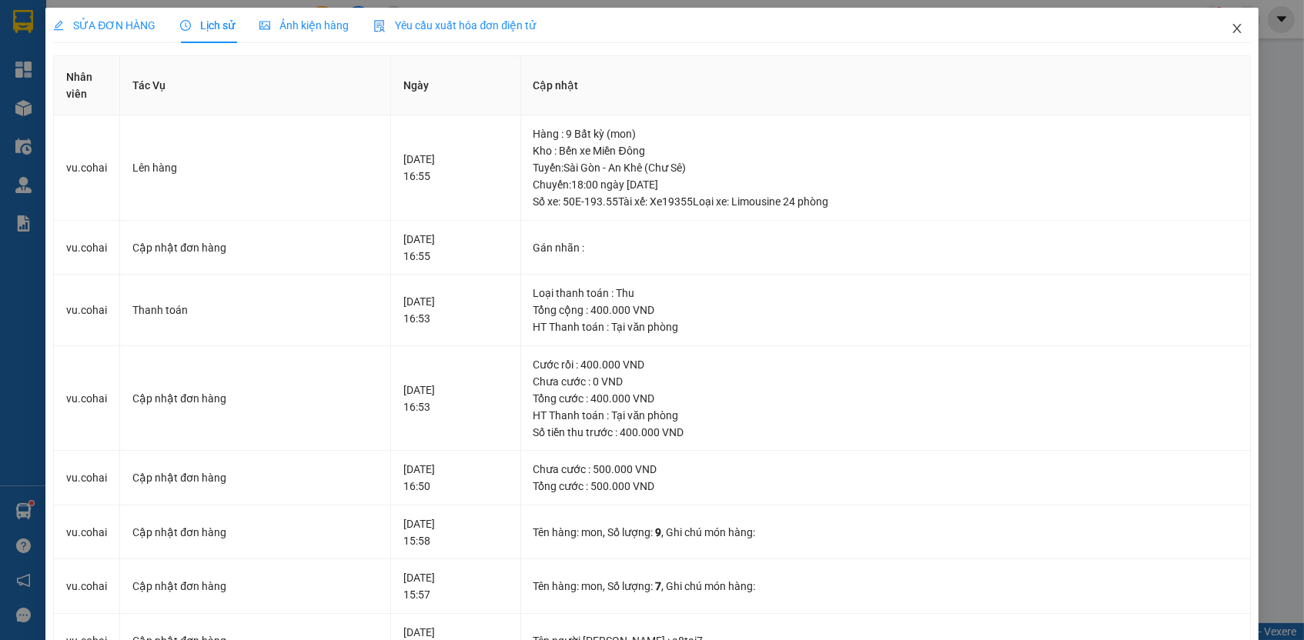
click at [1232, 27] on icon "close" at bounding box center [1236, 28] width 8 height 9
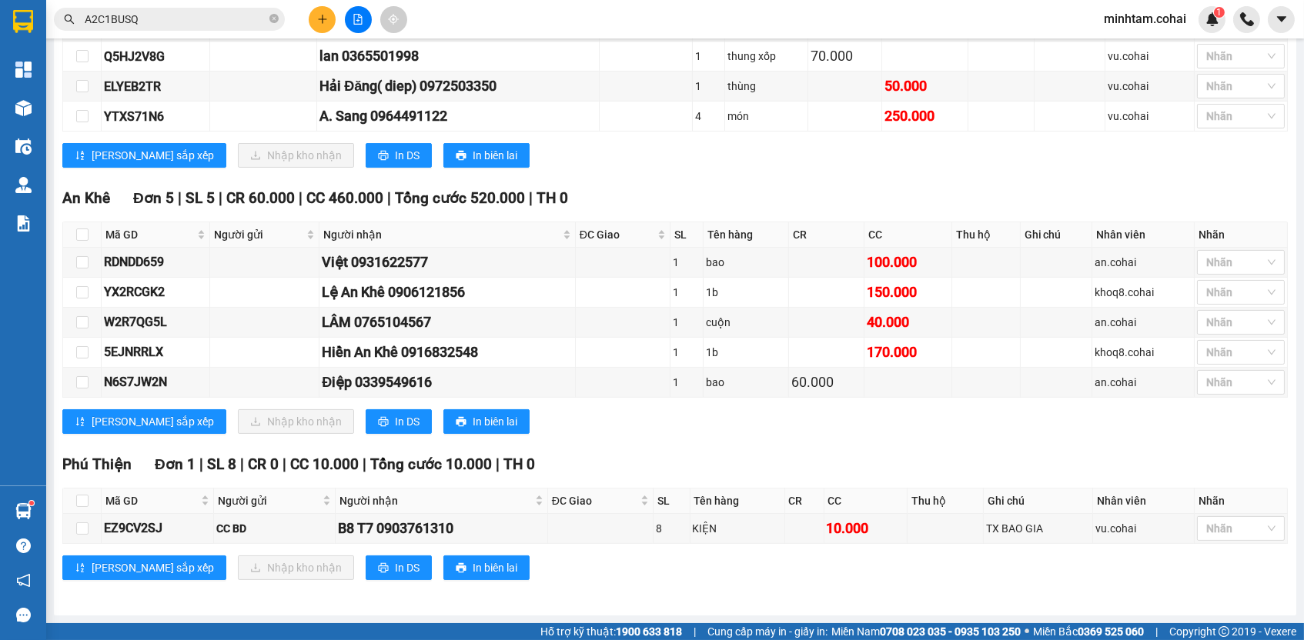
scroll to position [624, 0]
